Goal: Information Seeking & Learning: Compare options

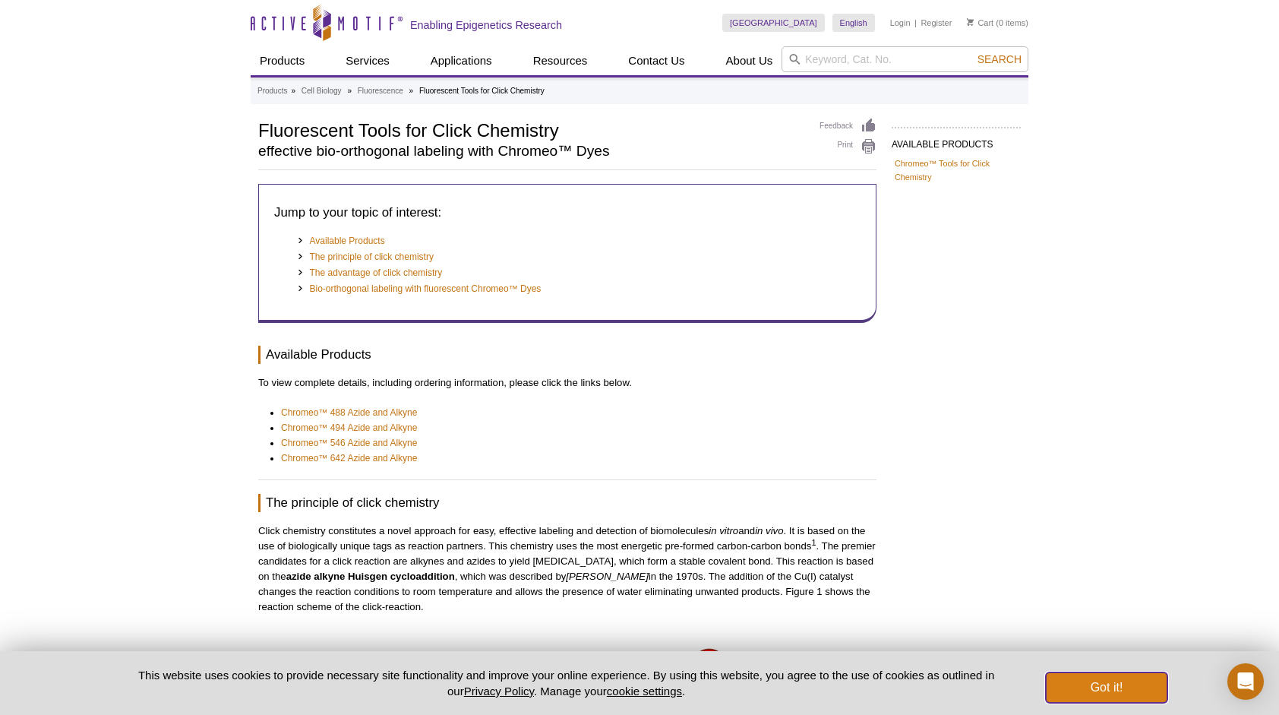
click at [1102, 684] on button "Got it!" at bounding box center [1107, 687] width 122 height 30
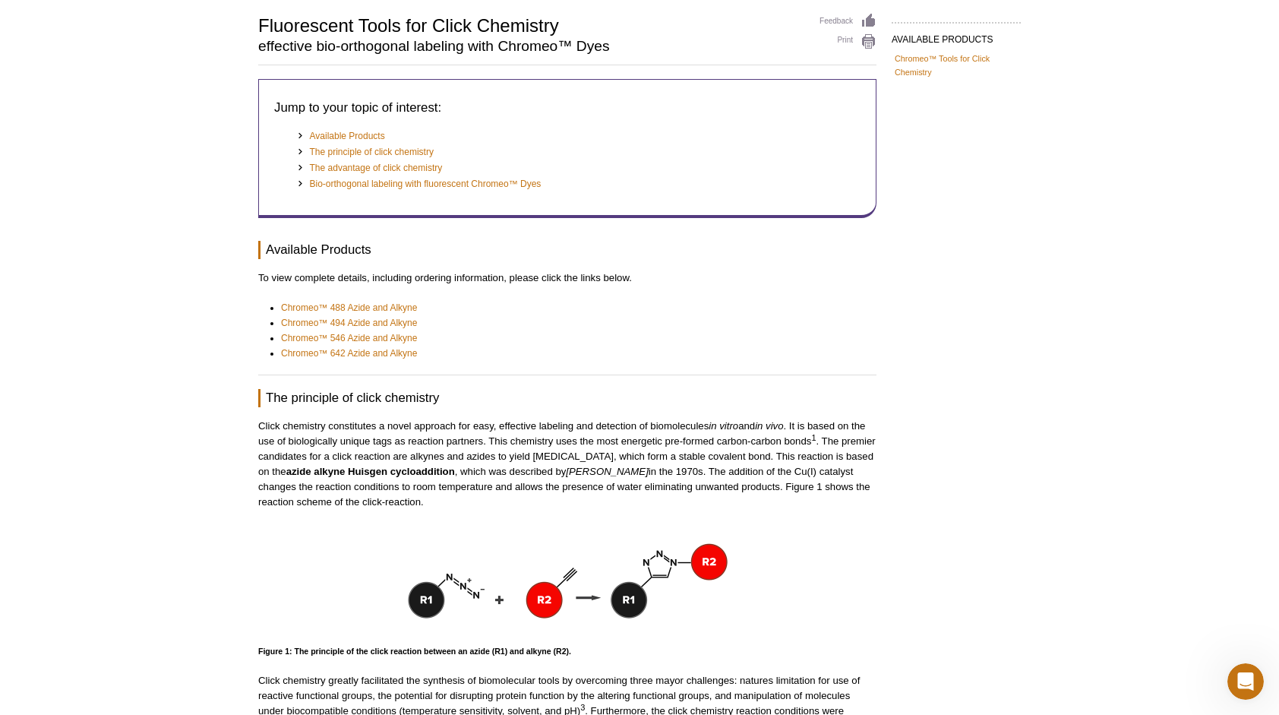
scroll to position [103, 0]
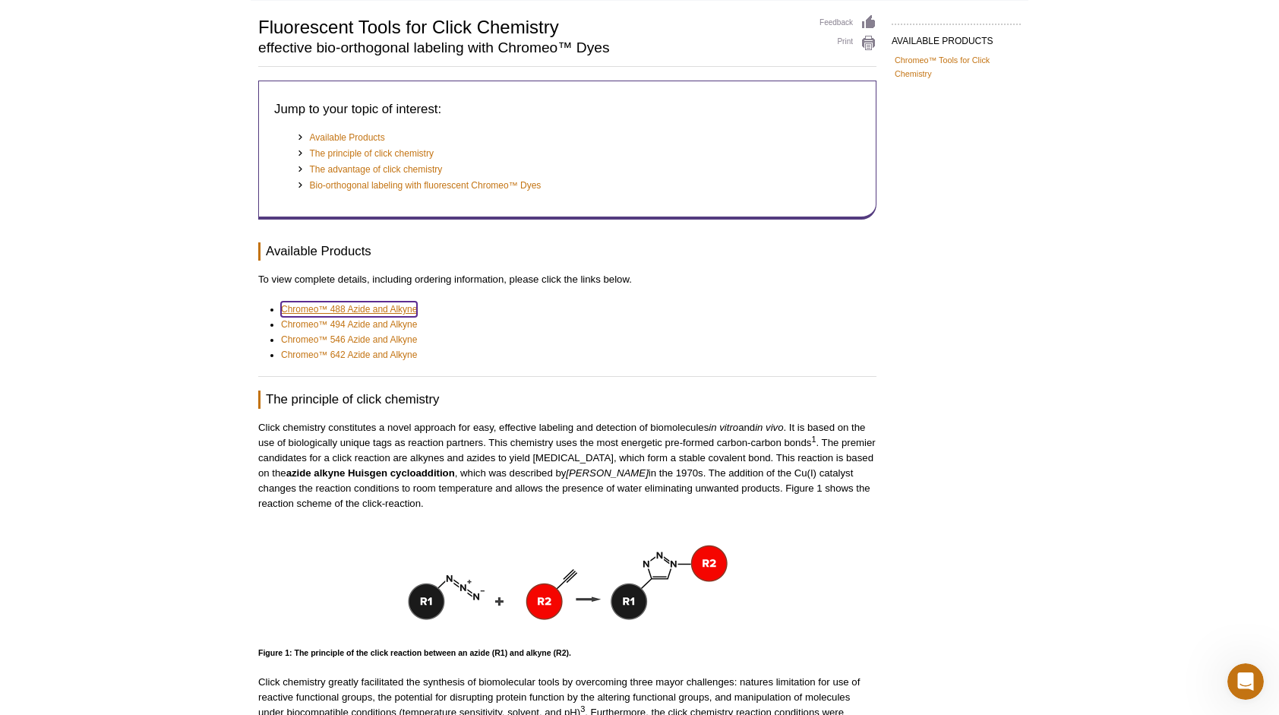
click at [350, 308] on link "Chromeo™ 488 Azide and Alkyne" at bounding box center [349, 309] width 136 height 15
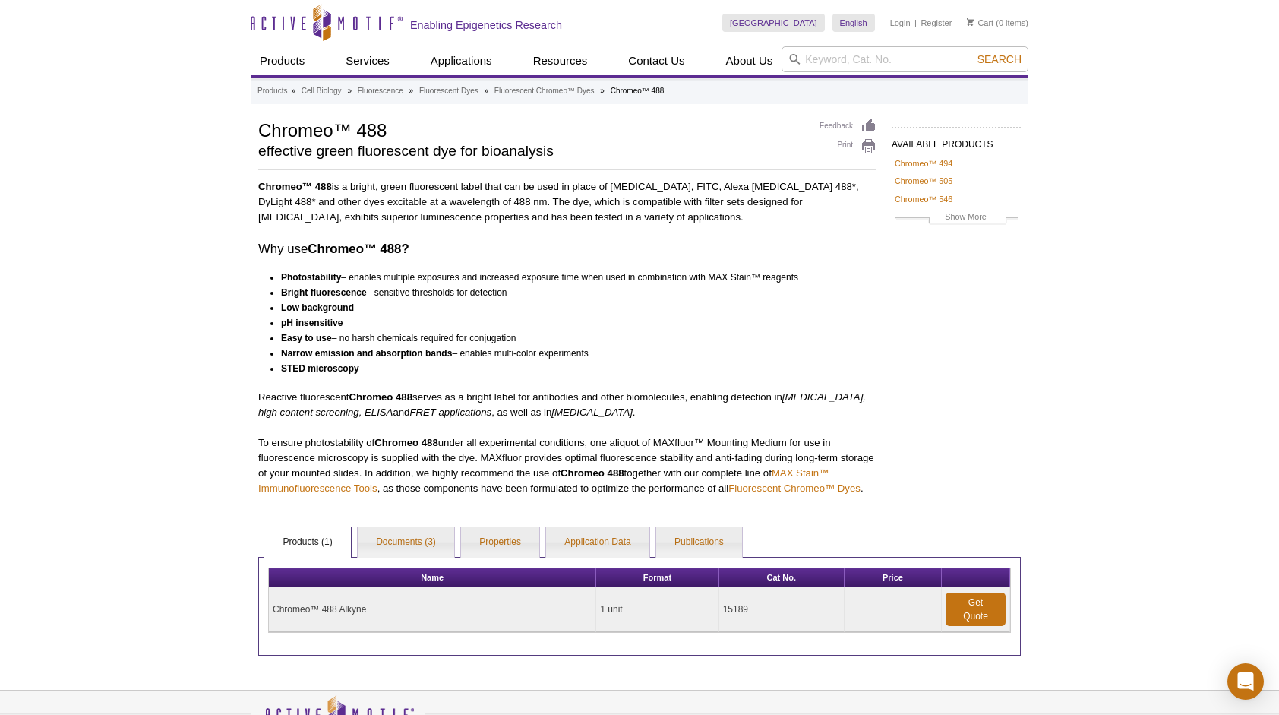
scroll to position [105, 0]
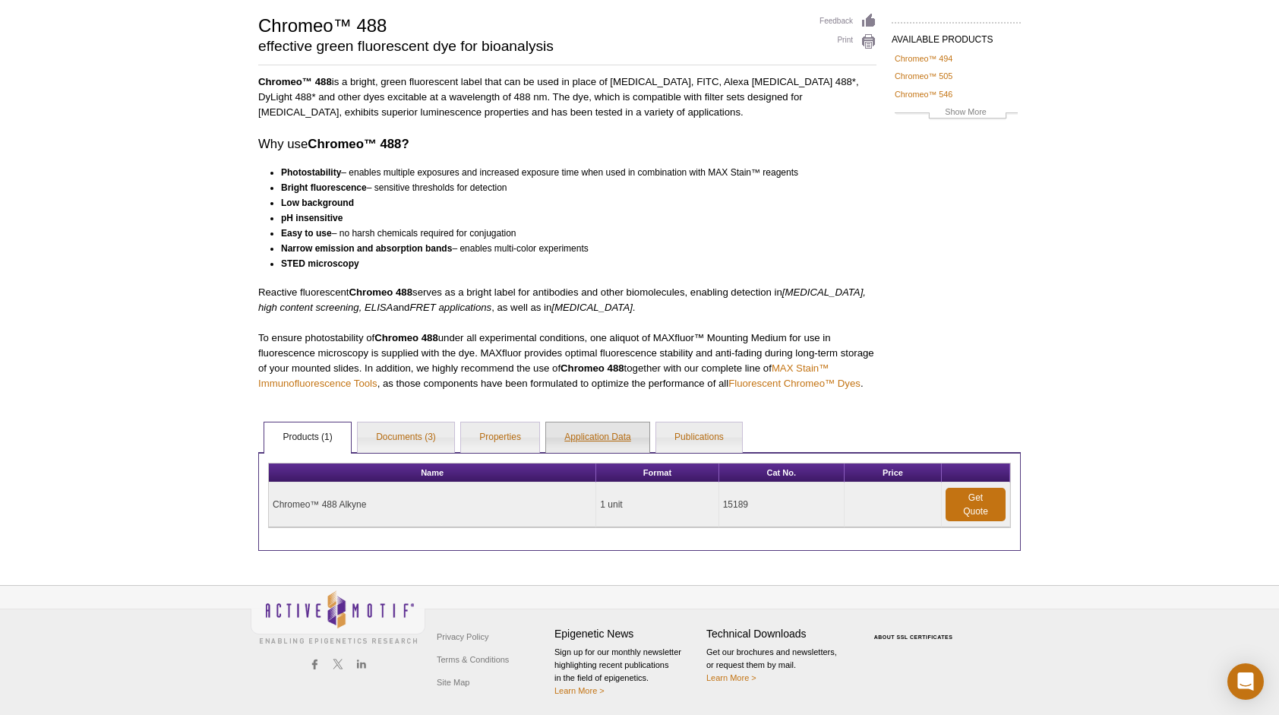
click at [599, 435] on link "Application Data" at bounding box center [597, 437] width 103 height 30
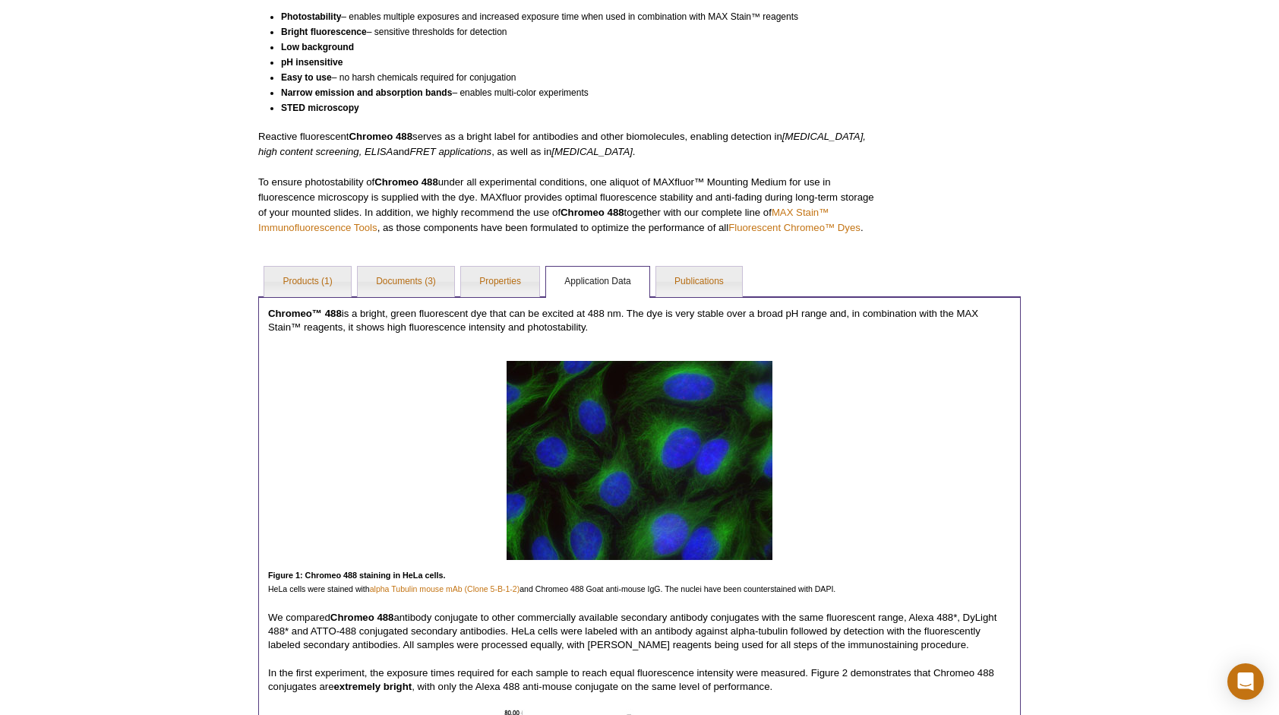
scroll to position [0, 0]
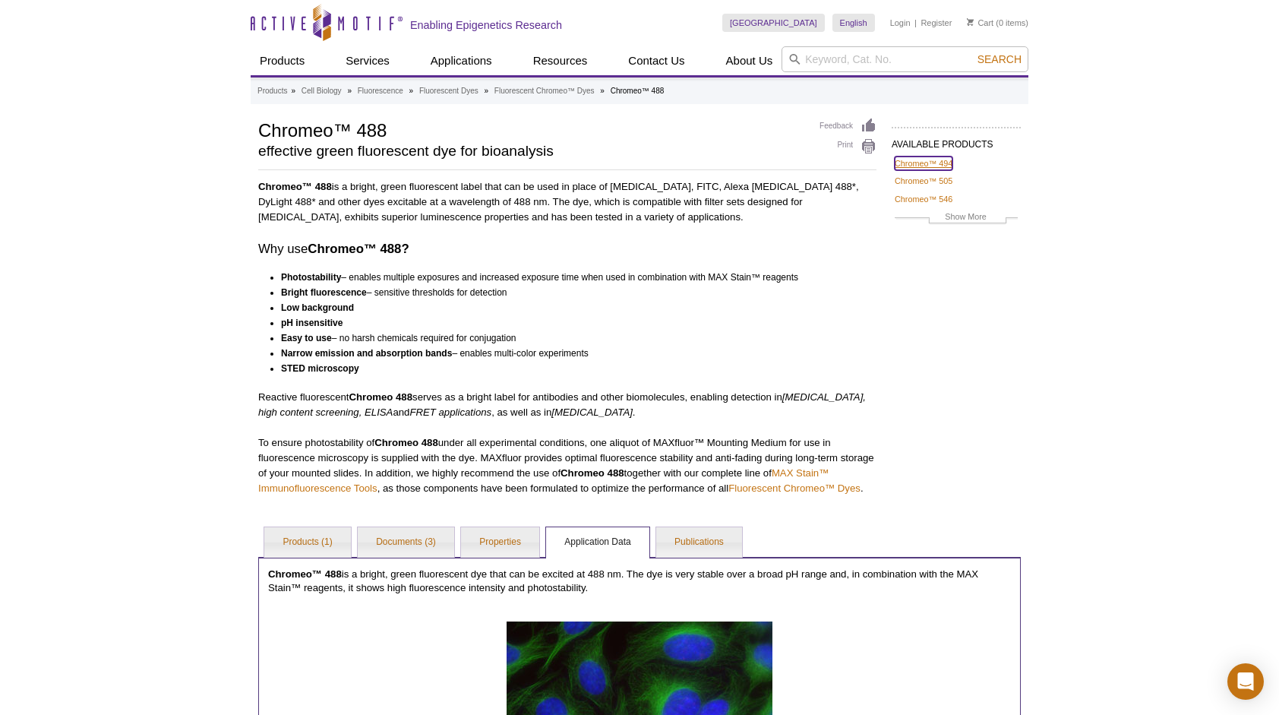
click at [936, 157] on link "Chromeo™ 494" at bounding box center [924, 163] width 58 height 14
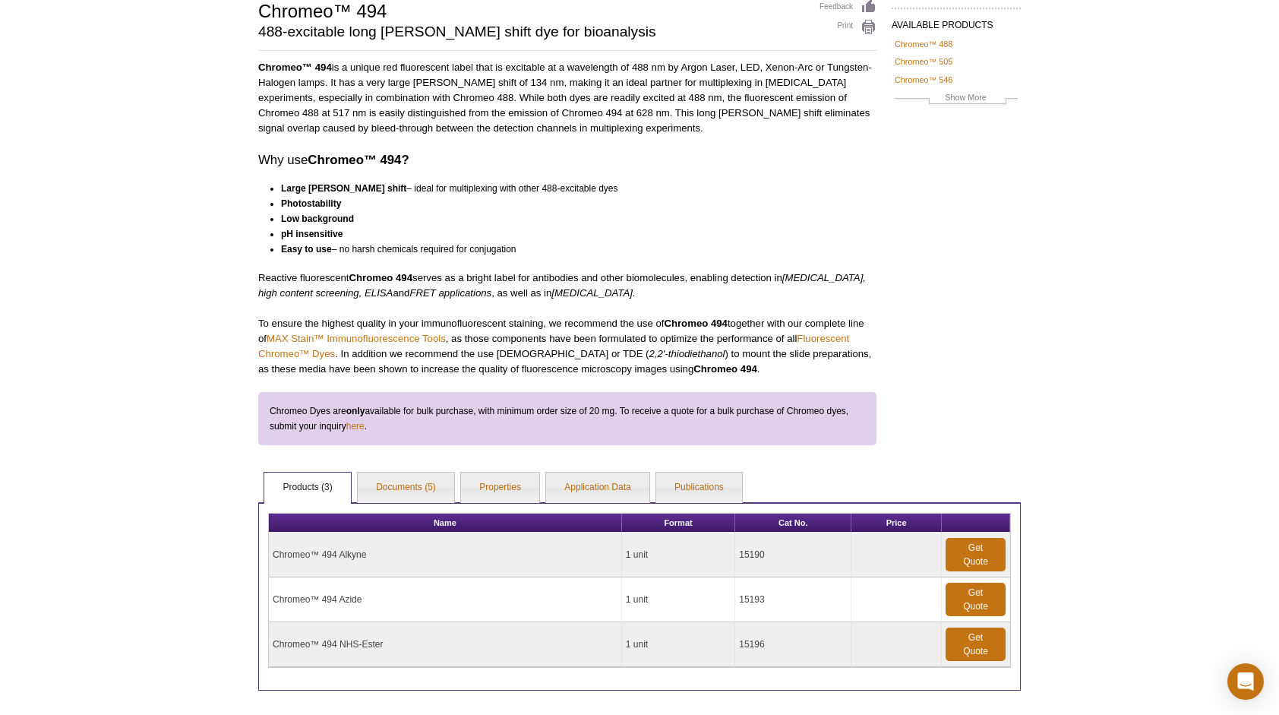
scroll to position [258, 0]
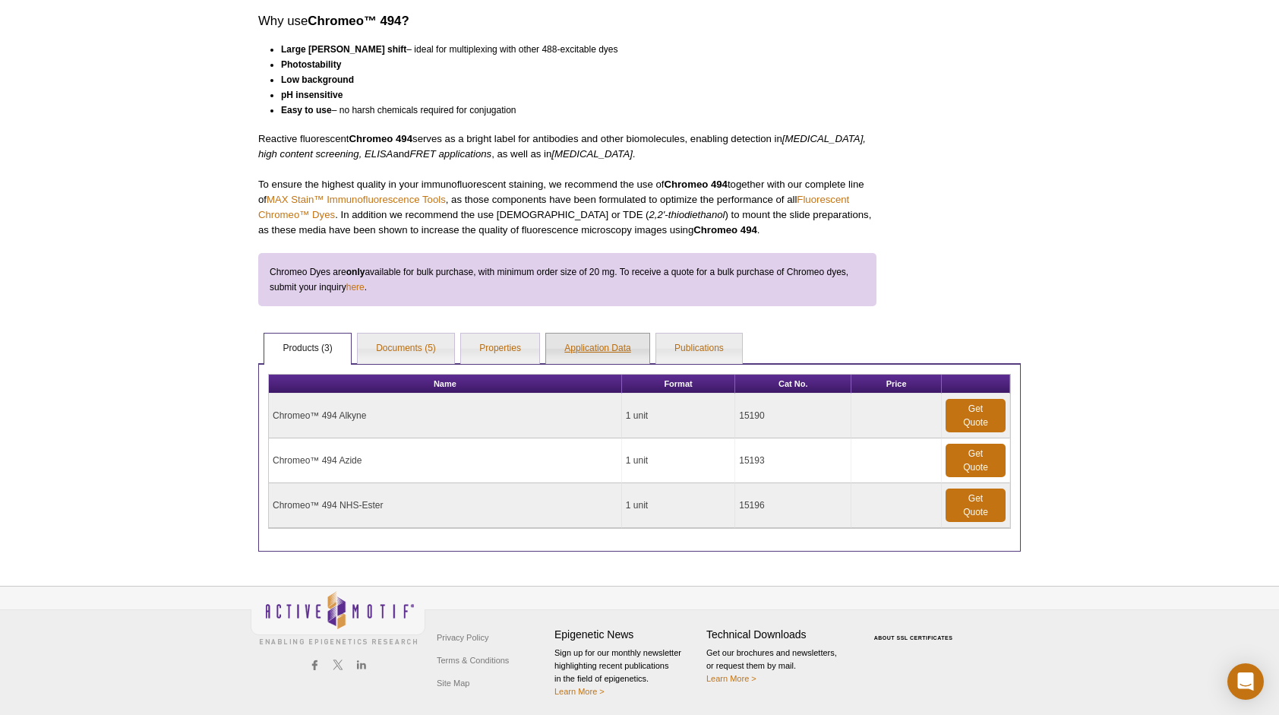
click at [604, 344] on link "Application Data" at bounding box center [597, 349] width 103 height 30
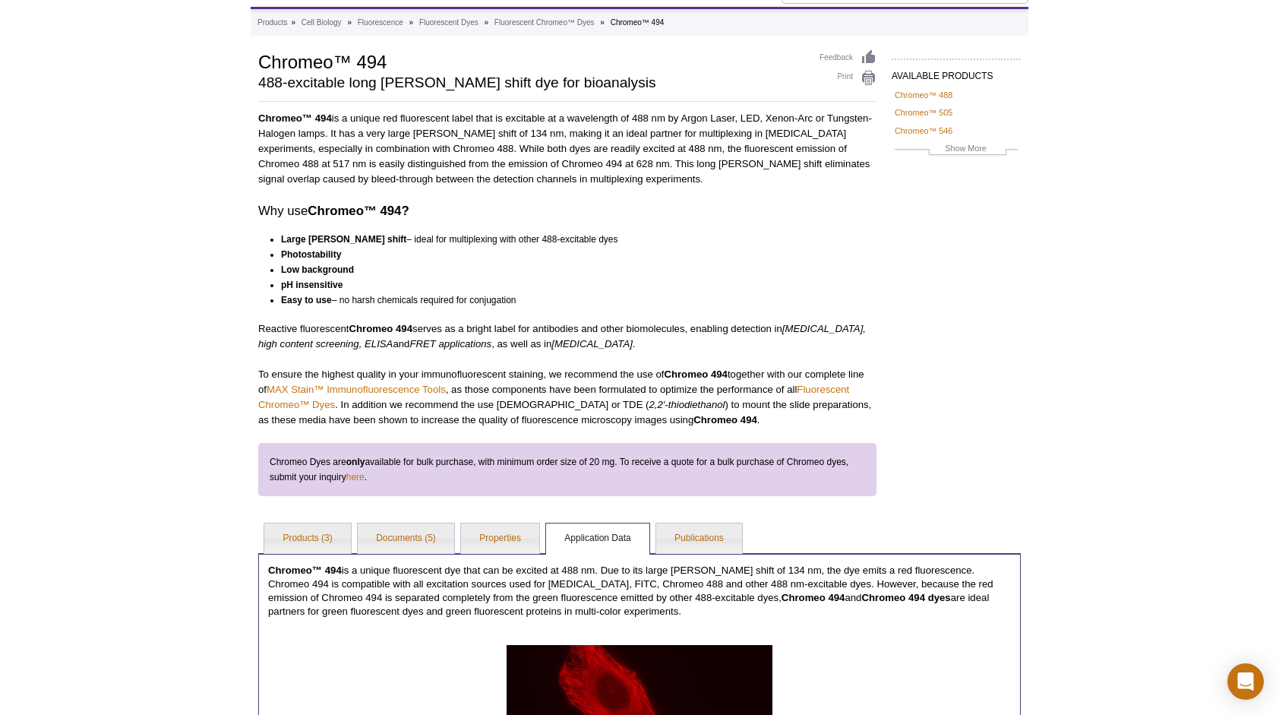
scroll to position [0, 0]
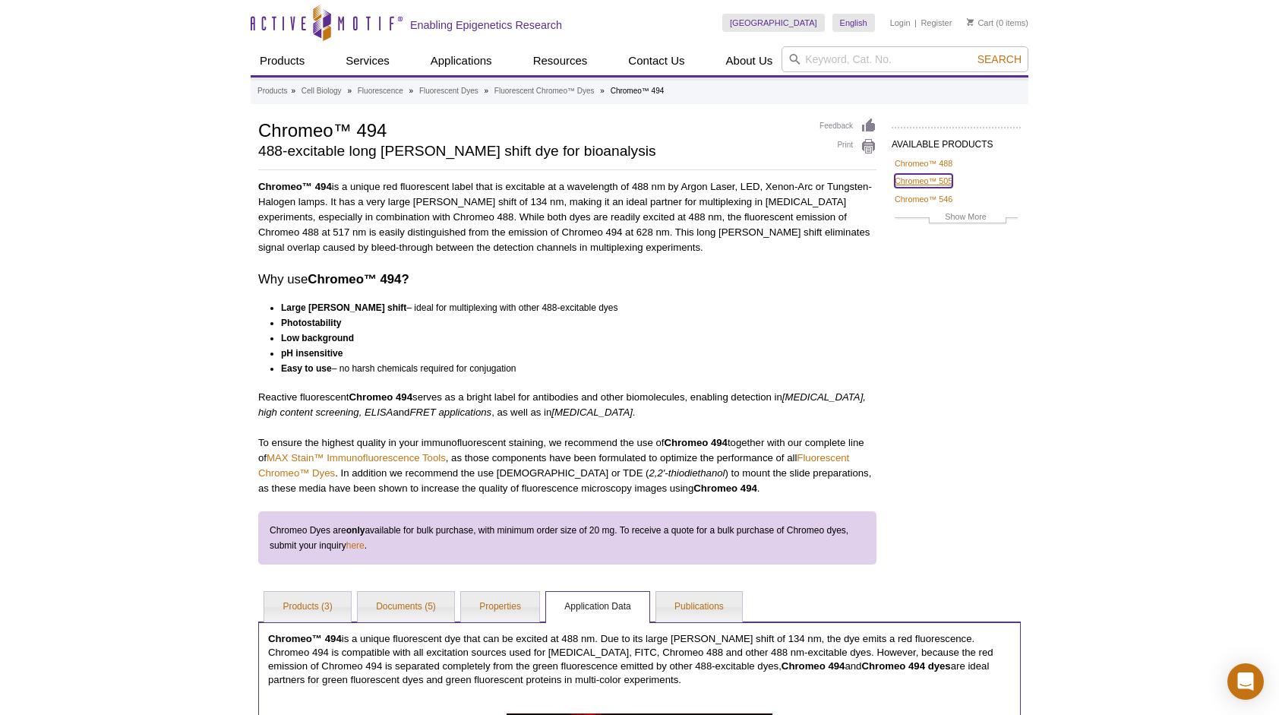
click at [928, 177] on link "Chromeo™ 505" at bounding box center [924, 181] width 58 height 14
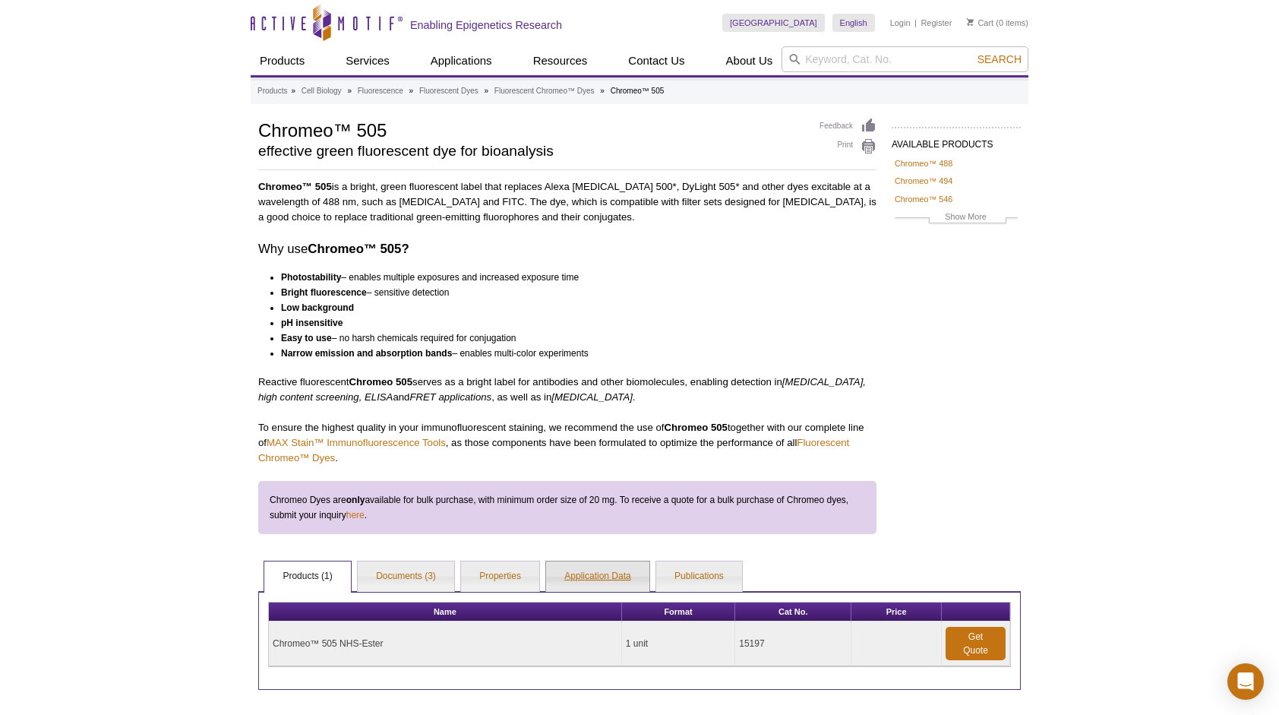
click at [590, 571] on link "Application Data" at bounding box center [597, 576] width 103 height 30
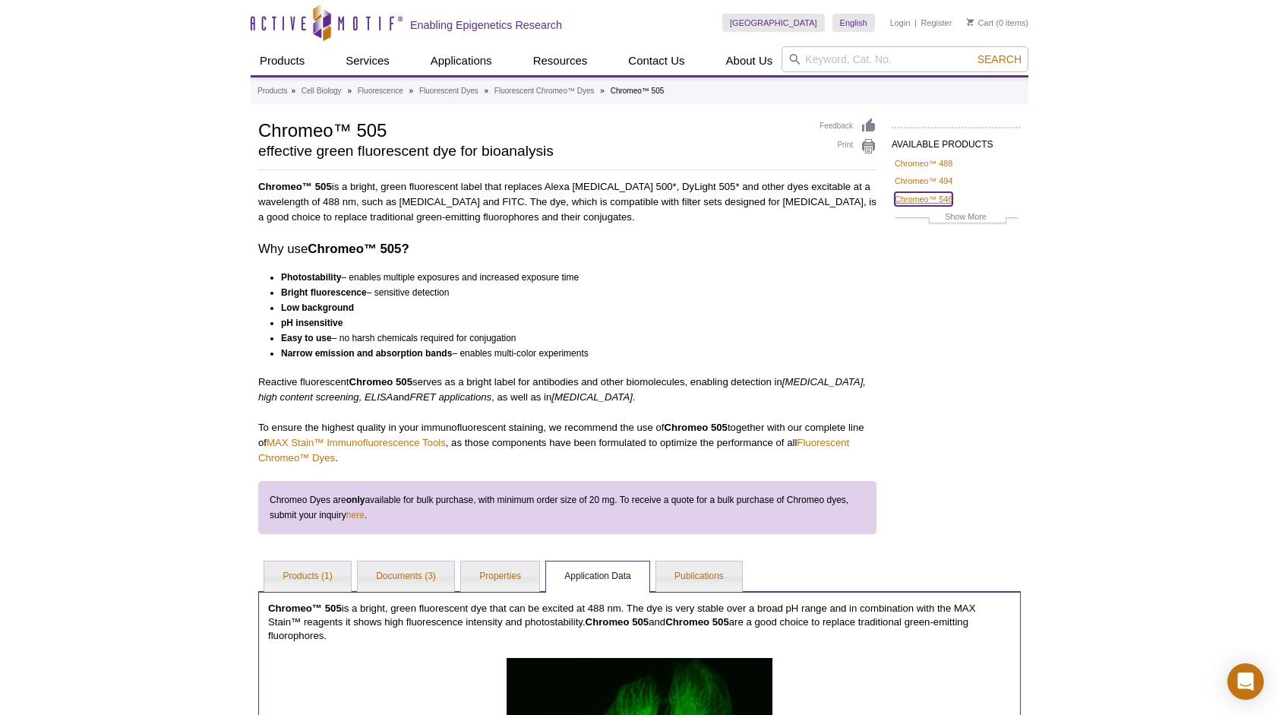
click at [944, 194] on link "Chromeo™ 546" at bounding box center [924, 199] width 58 height 14
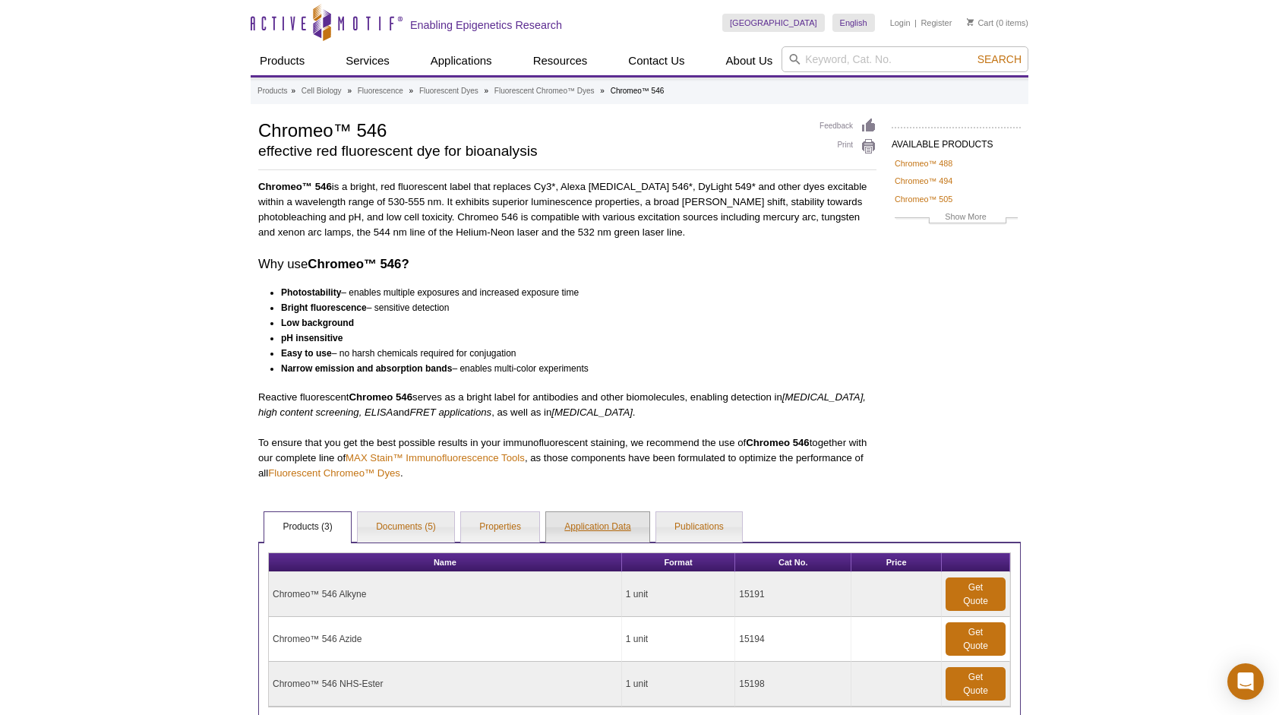
click at [580, 521] on link "Application Data" at bounding box center [597, 527] width 103 height 30
